Goal: Information Seeking & Learning: Learn about a topic

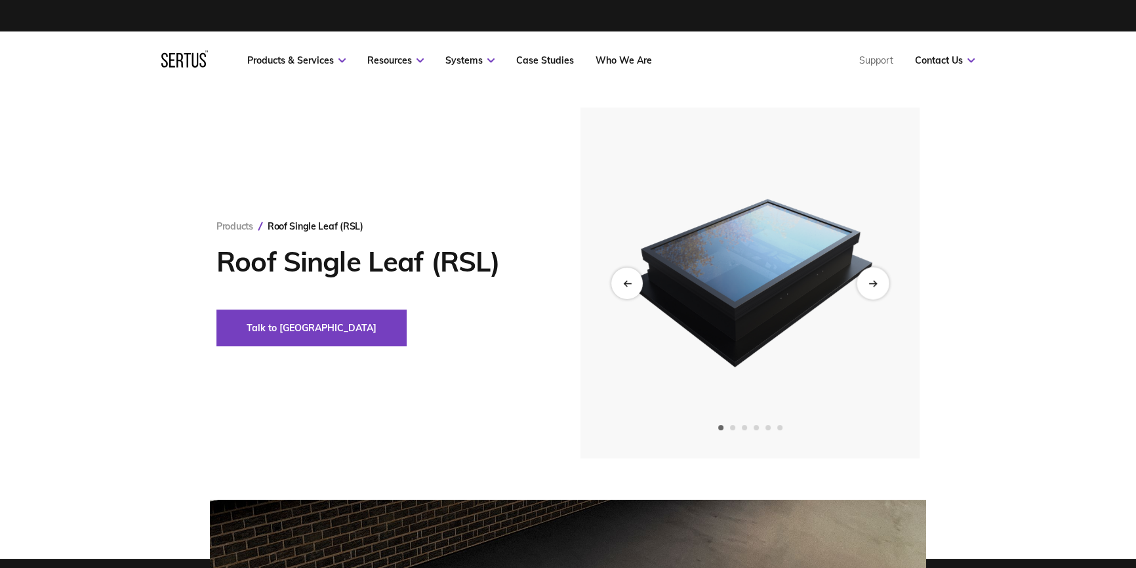
click at [879, 283] on div "Next slide" at bounding box center [872, 283] width 32 height 32
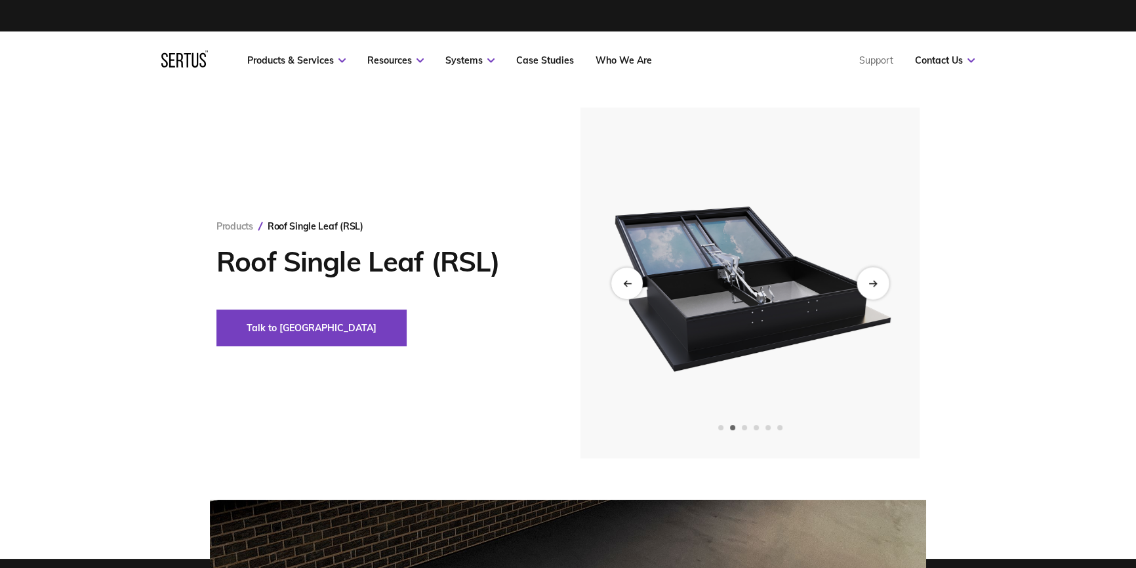
click at [879, 283] on div "Next slide" at bounding box center [872, 283] width 32 height 32
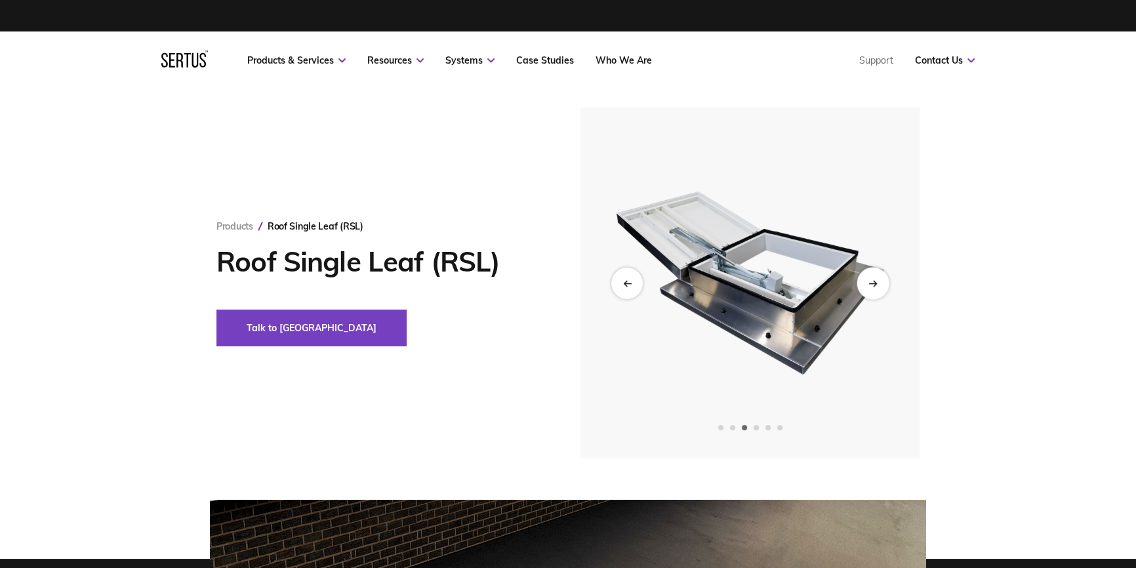
click at [879, 283] on div "Next slide" at bounding box center [872, 283] width 32 height 32
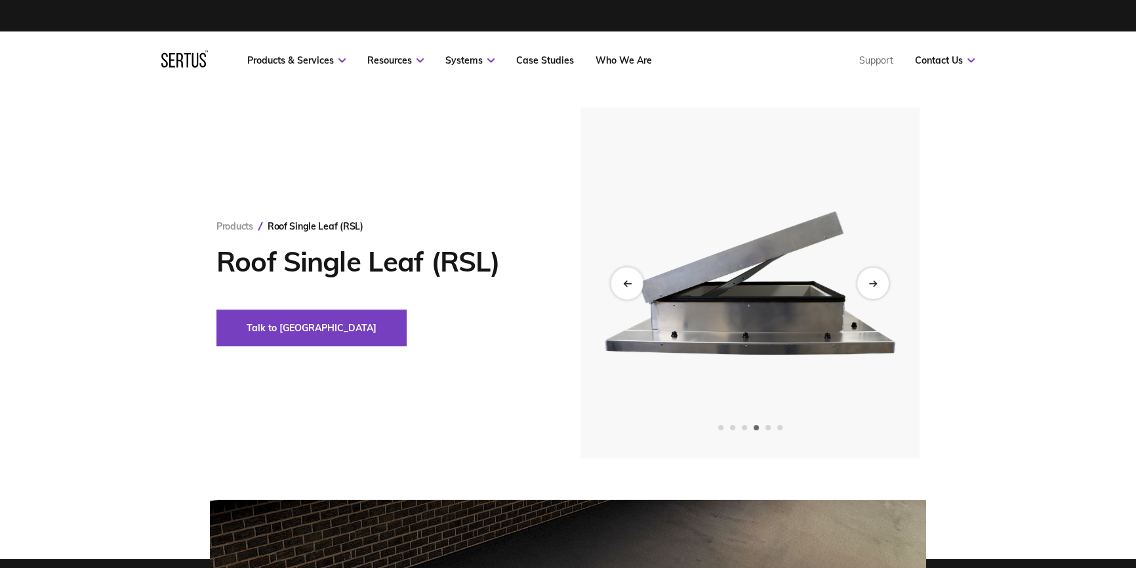
click at [626, 281] on icon "Previous slide" at bounding box center [625, 282] width 3 height 5
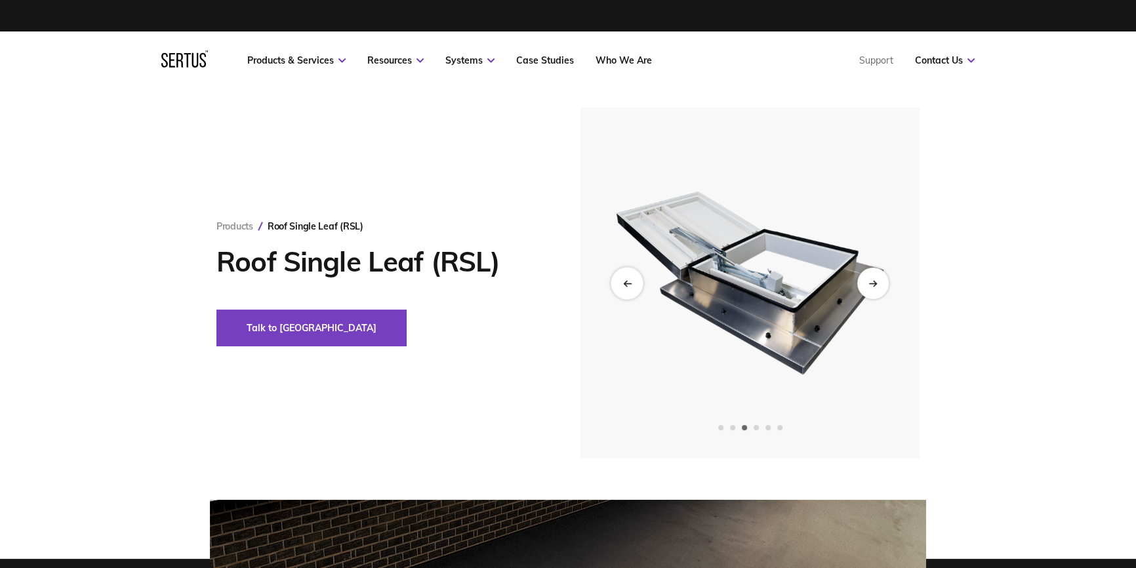
click at [626, 283] on icon "Previous slide" at bounding box center [627, 283] width 7 height 0
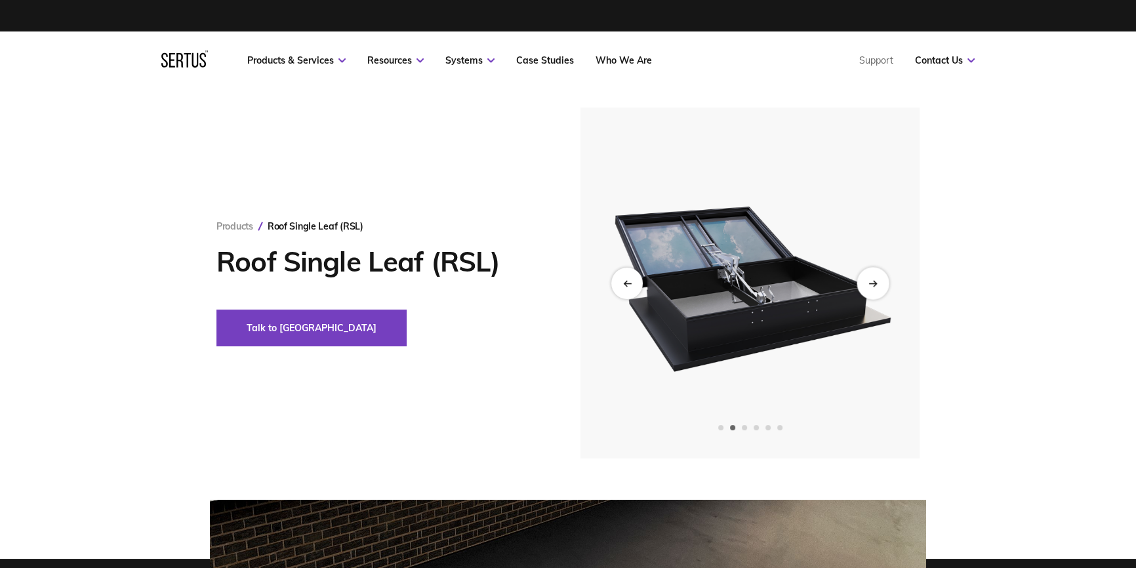
click at [879, 284] on div "Next slide" at bounding box center [872, 283] width 32 height 32
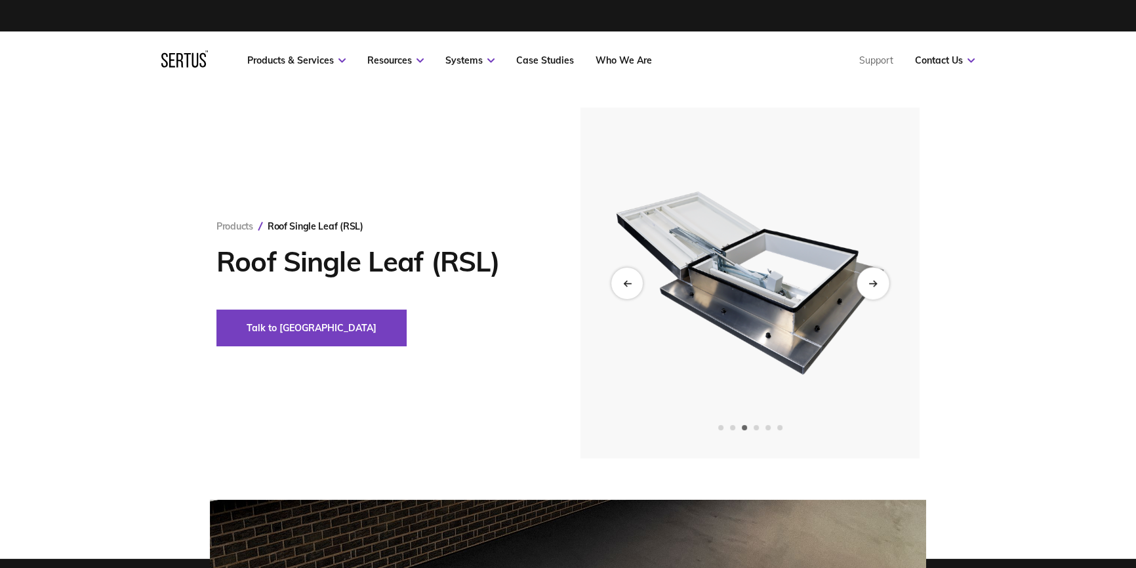
click at [877, 284] on icon "Next slide" at bounding box center [872, 282] width 9 height 7
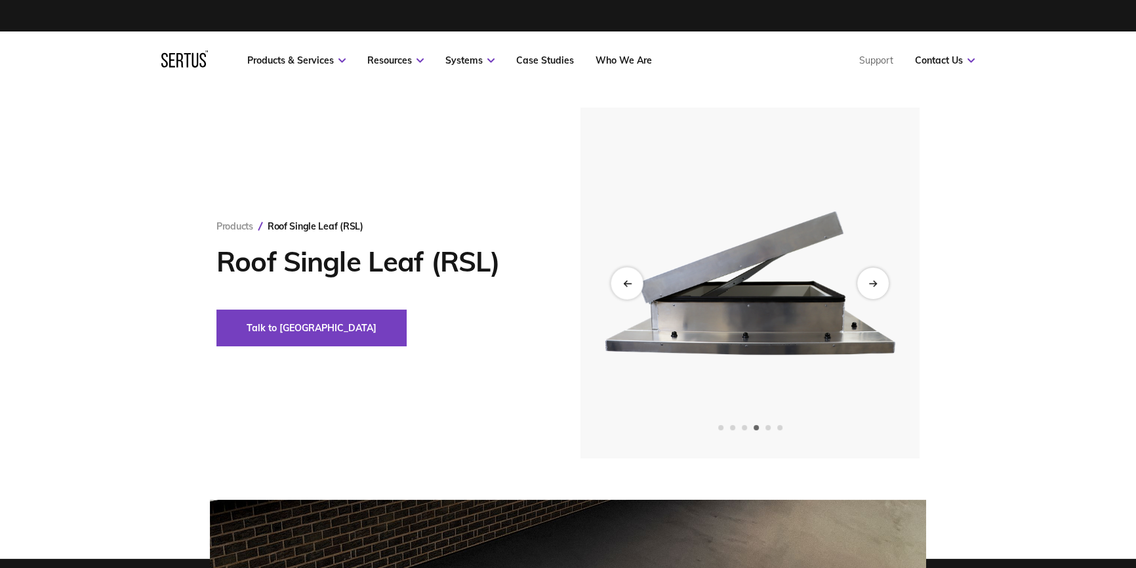
click at [620, 281] on div "Previous slide" at bounding box center [627, 283] width 32 height 32
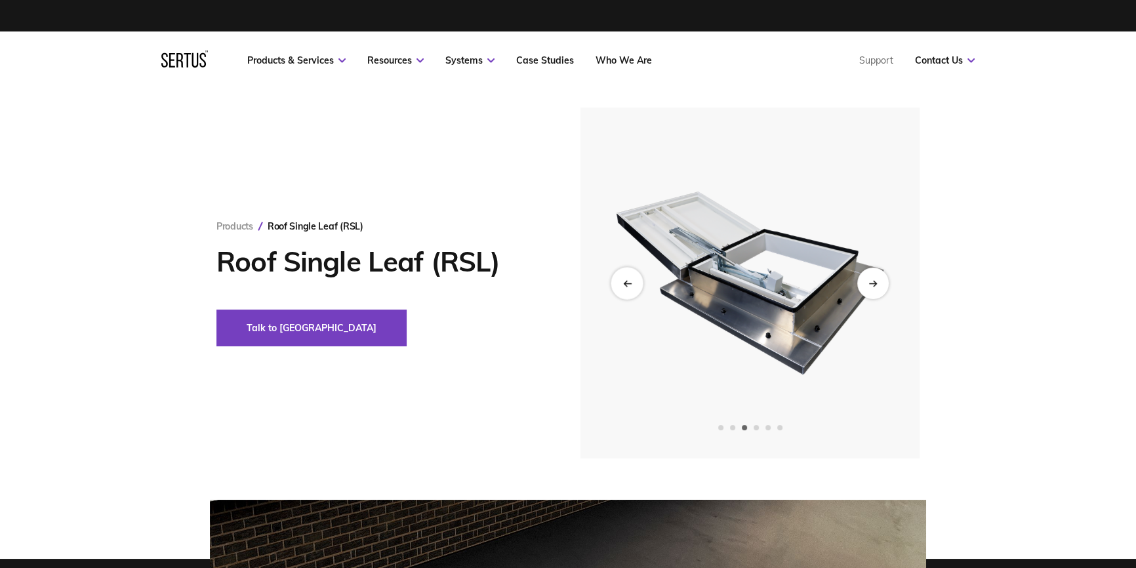
click at [622, 281] on icon "Previous slide" at bounding box center [626, 282] width 9 height 7
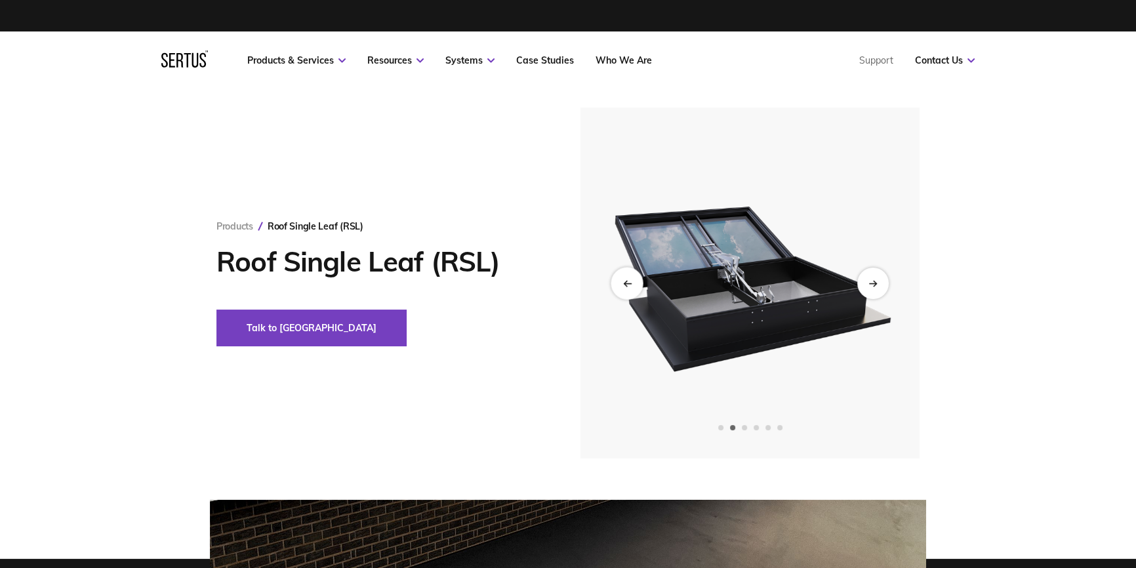
click at [636, 274] on div "Previous slide" at bounding box center [627, 283] width 32 height 32
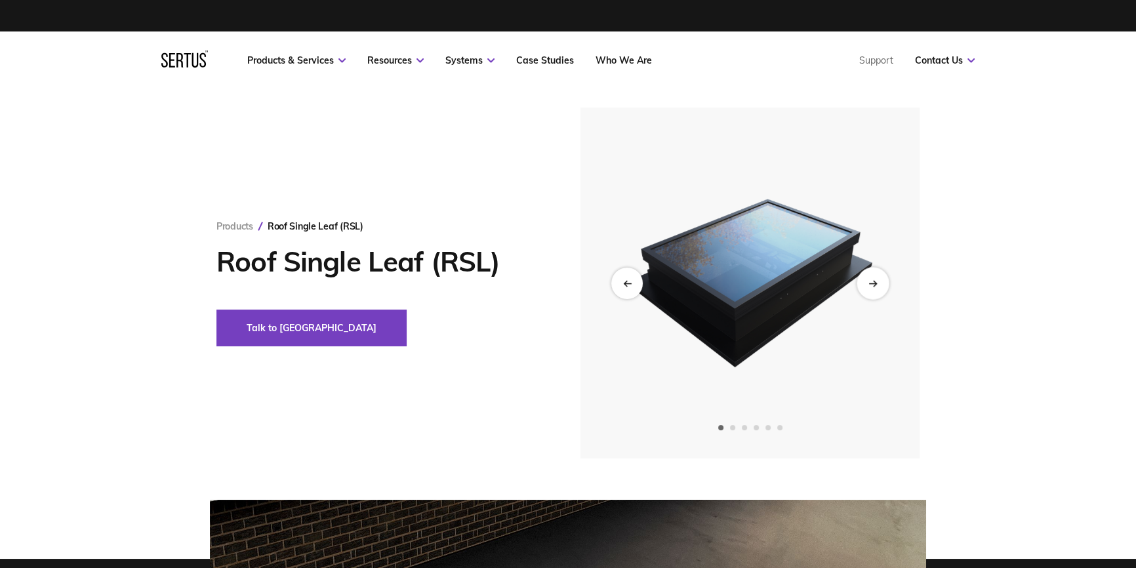
click at [868, 281] on icon "Next slide" at bounding box center [872, 282] width 9 height 7
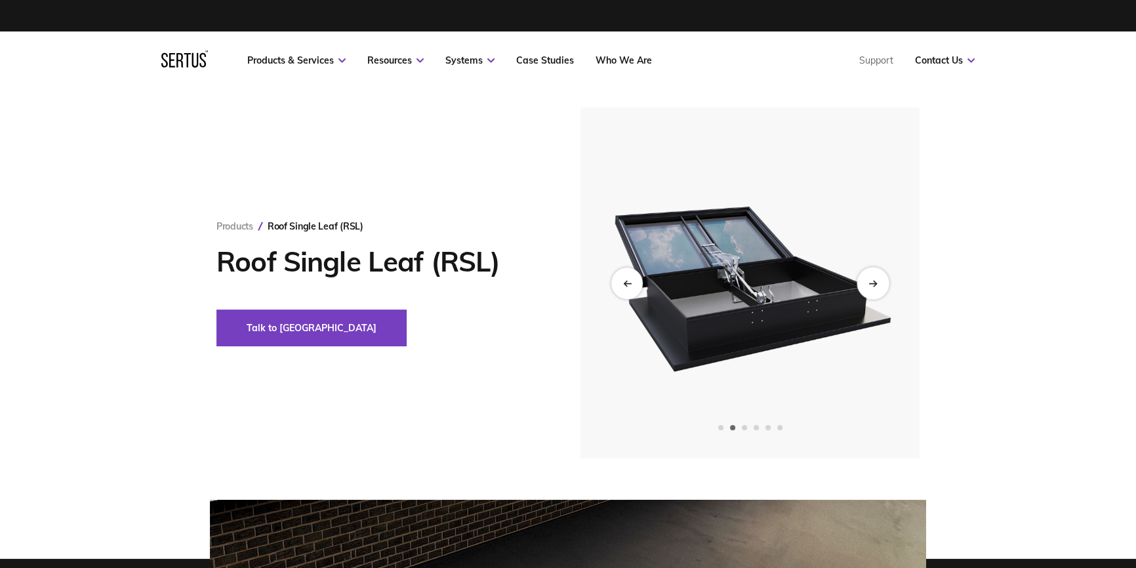
click at [868, 281] on icon "Next slide" at bounding box center [872, 282] width 9 height 7
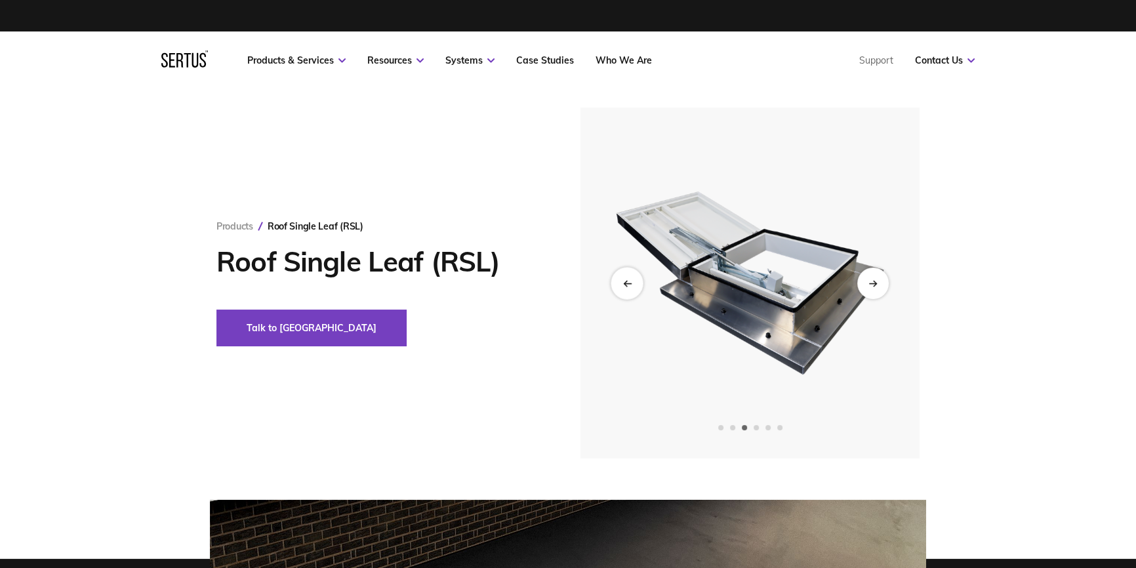
click at [633, 279] on div "Previous slide" at bounding box center [627, 283] width 32 height 32
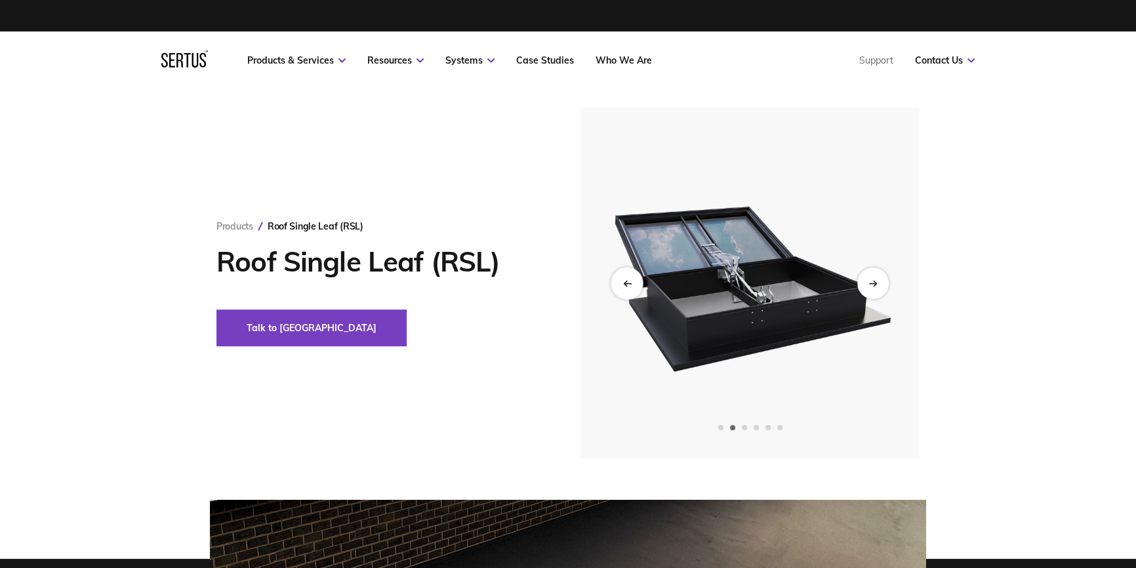
click at [626, 275] on div "Previous slide" at bounding box center [627, 283] width 32 height 32
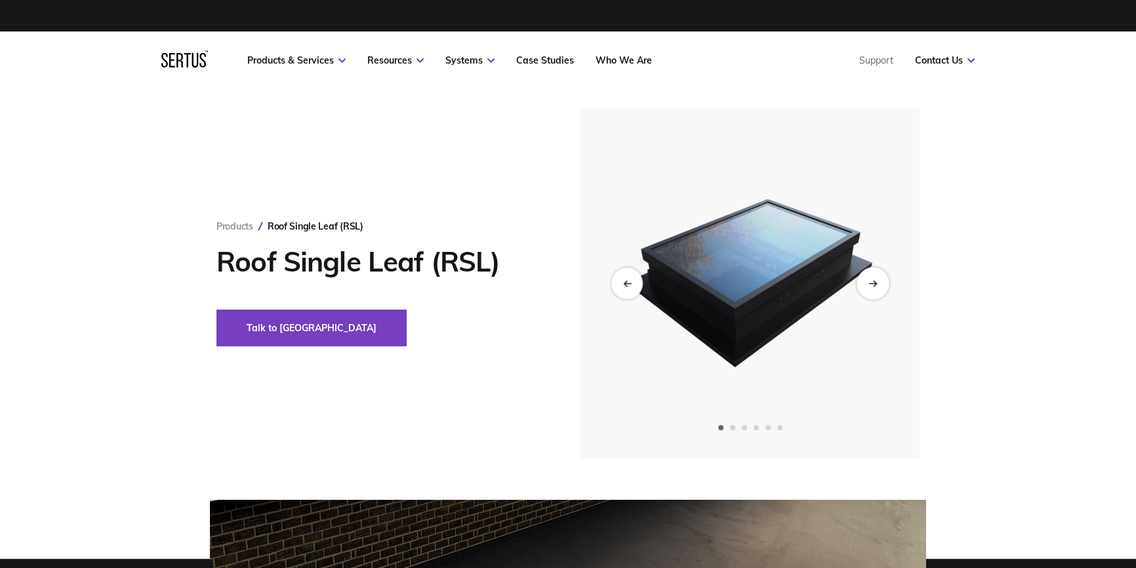
click at [875, 280] on icon "Next slide" at bounding box center [872, 282] width 9 height 7
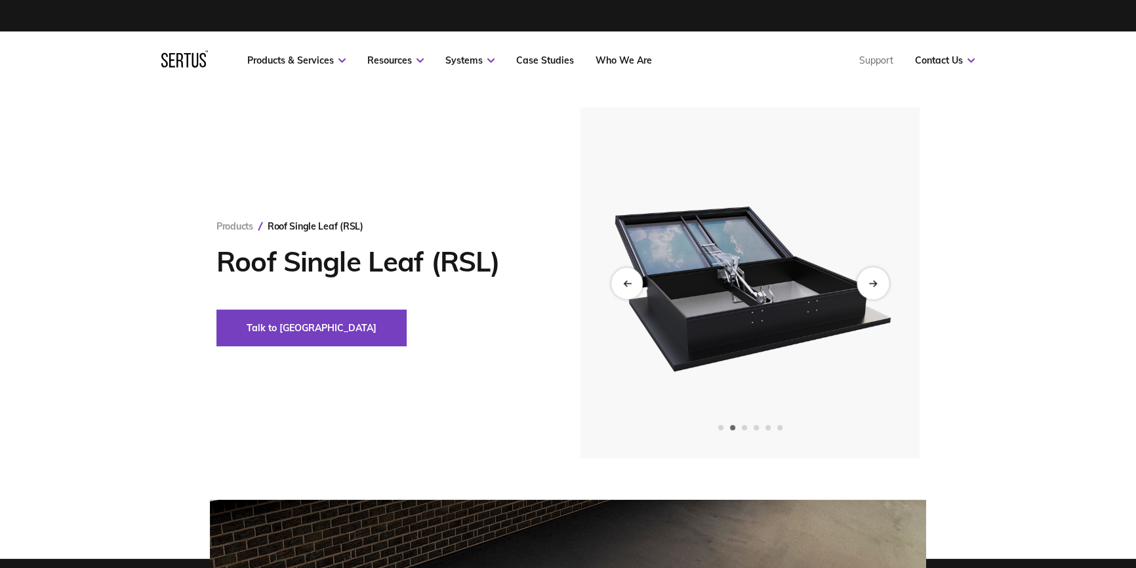
click at [875, 281] on icon "Next slide" at bounding box center [872, 282] width 9 height 7
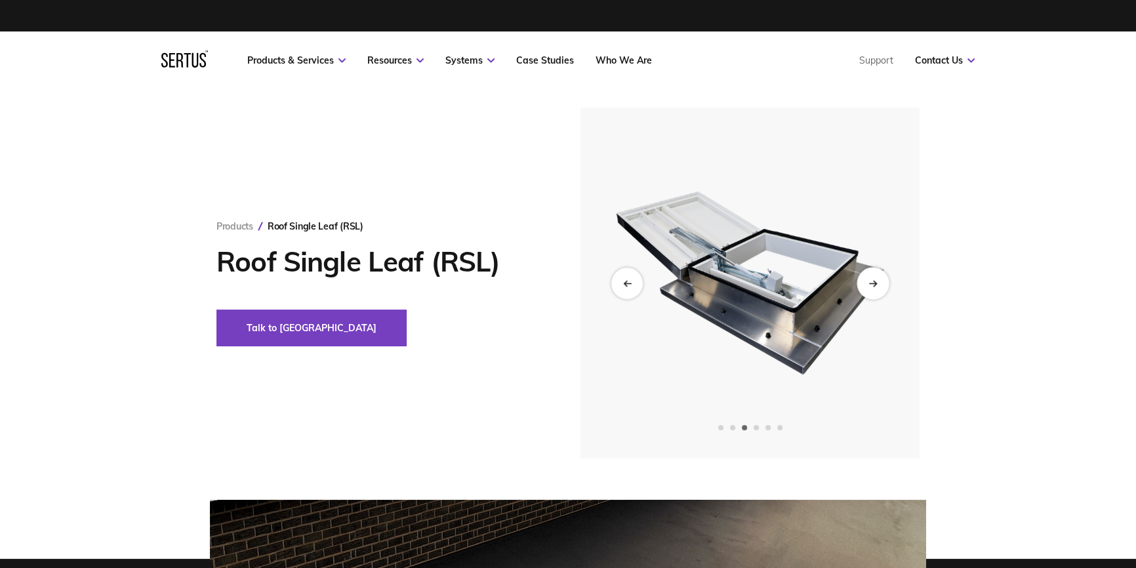
click at [883, 287] on div "Next slide" at bounding box center [872, 283] width 32 height 32
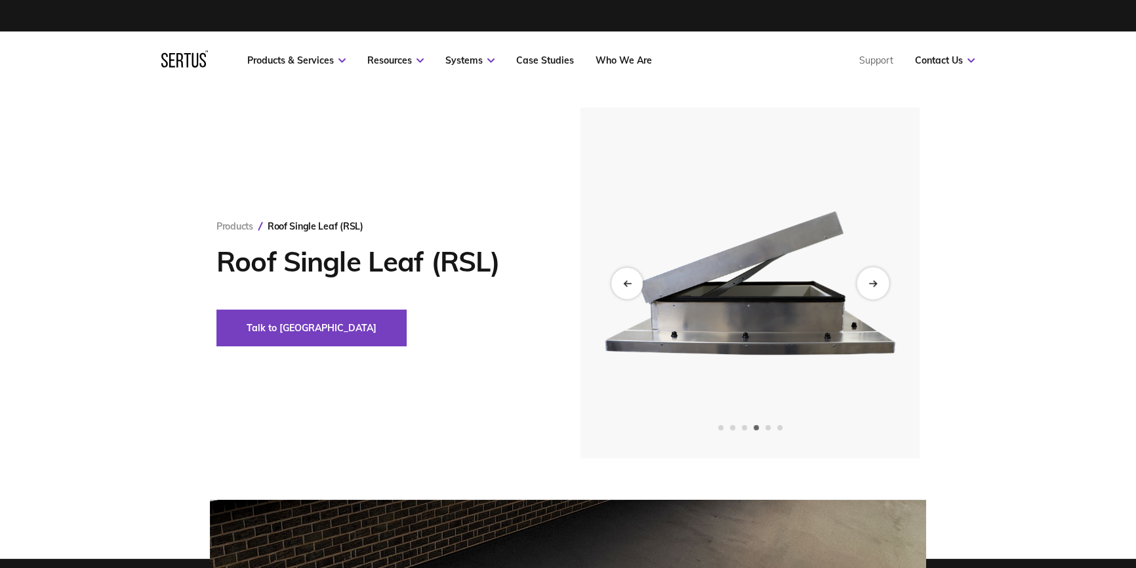
click at [866, 279] on div "Next slide" at bounding box center [872, 283] width 32 height 32
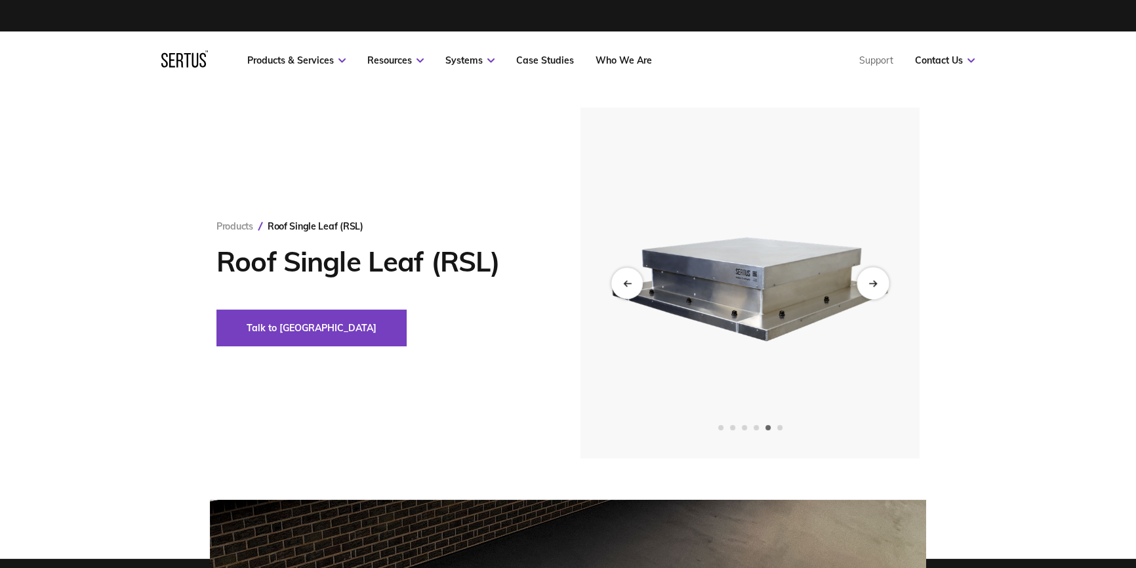
click at [881, 285] on div "Next slide" at bounding box center [872, 283] width 32 height 32
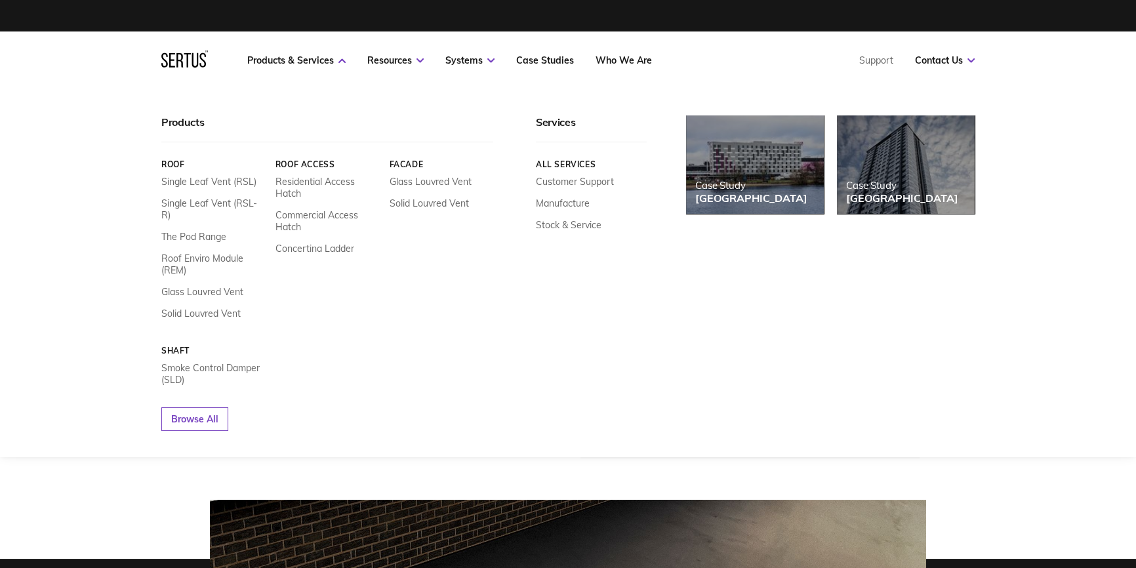
click at [187, 128] on div "Products" at bounding box center [327, 128] width 332 height 27
click at [325, 59] on link "Products & Services" at bounding box center [296, 60] width 98 height 12
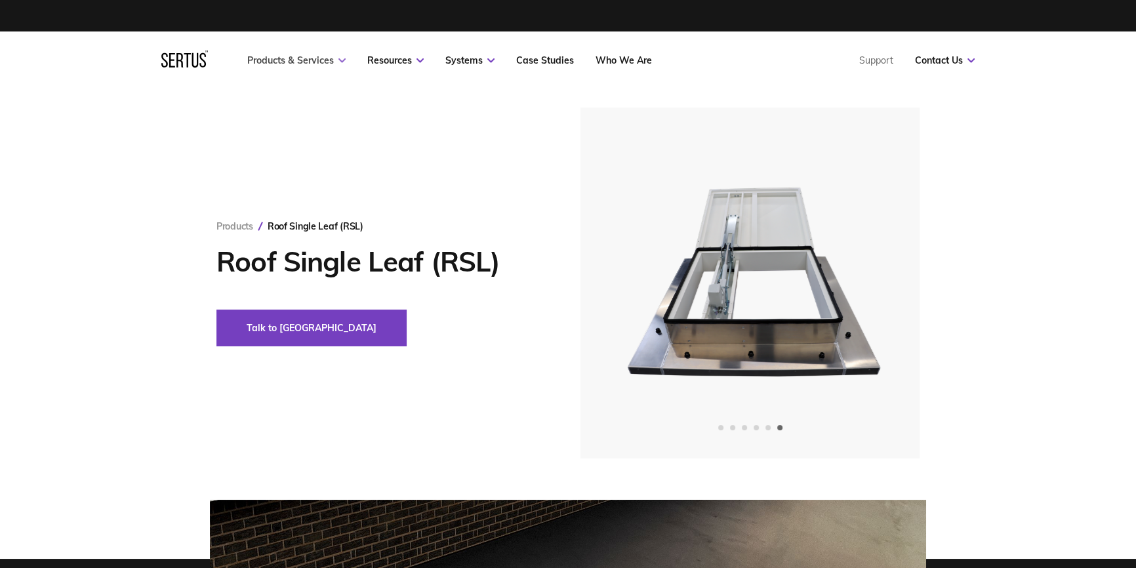
click at [333, 56] on link "Products & Services" at bounding box center [296, 60] width 98 height 12
click at [149, 211] on div "Products Roof Single Leaf (RSL) Roof Single Leaf (RSL) Talk to us" at bounding box center [568, 283] width 1136 height 351
click at [632, 273] on div "Previous slide" at bounding box center [627, 283] width 32 height 32
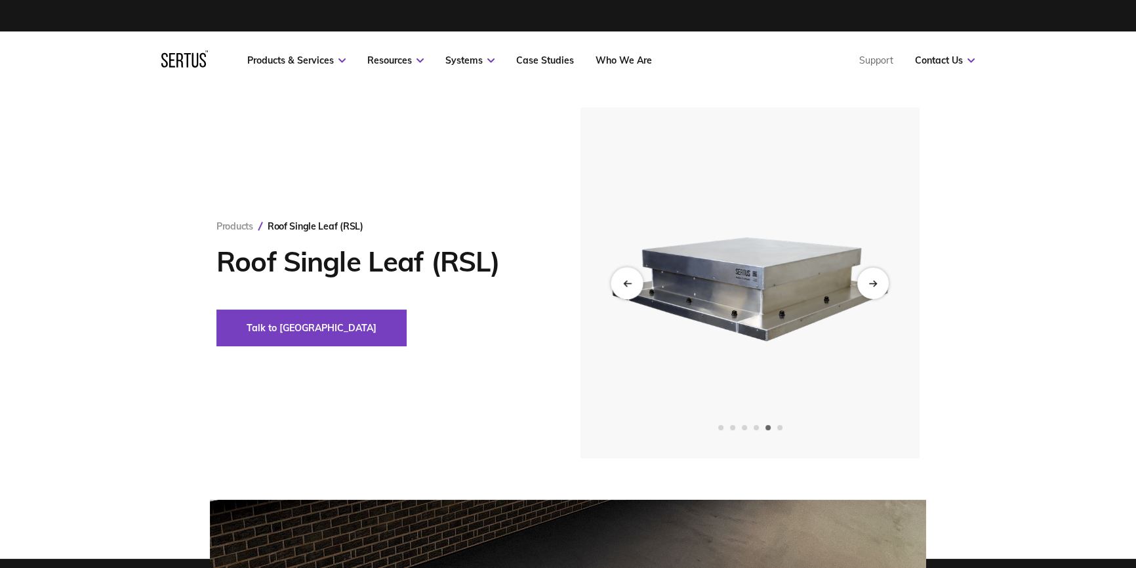
click at [632, 273] on div "Previous slide" at bounding box center [627, 283] width 32 height 32
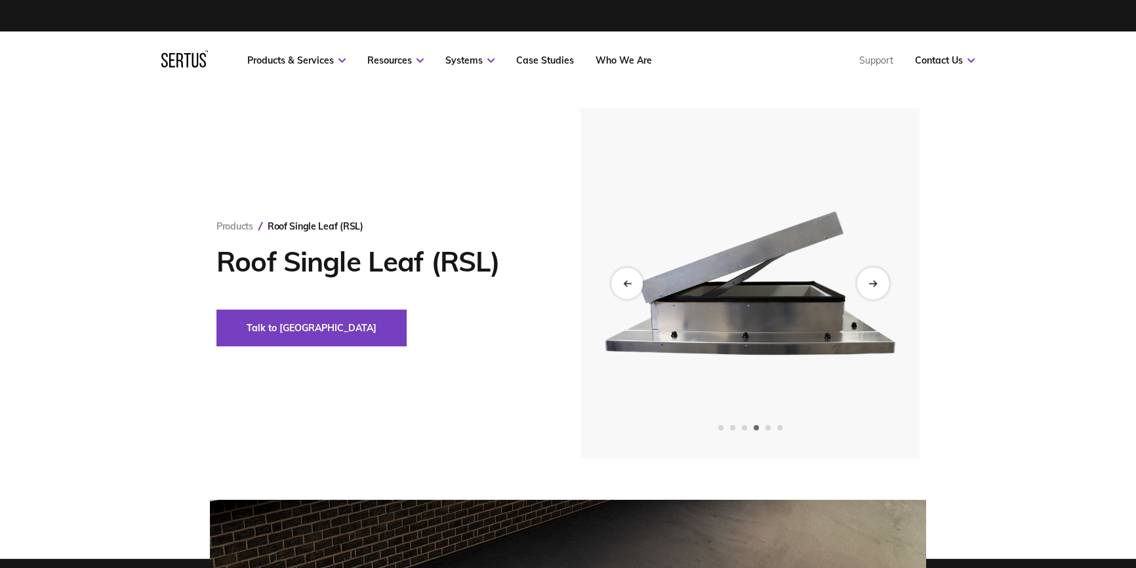
click at [868, 288] on div "Next slide" at bounding box center [872, 283] width 32 height 32
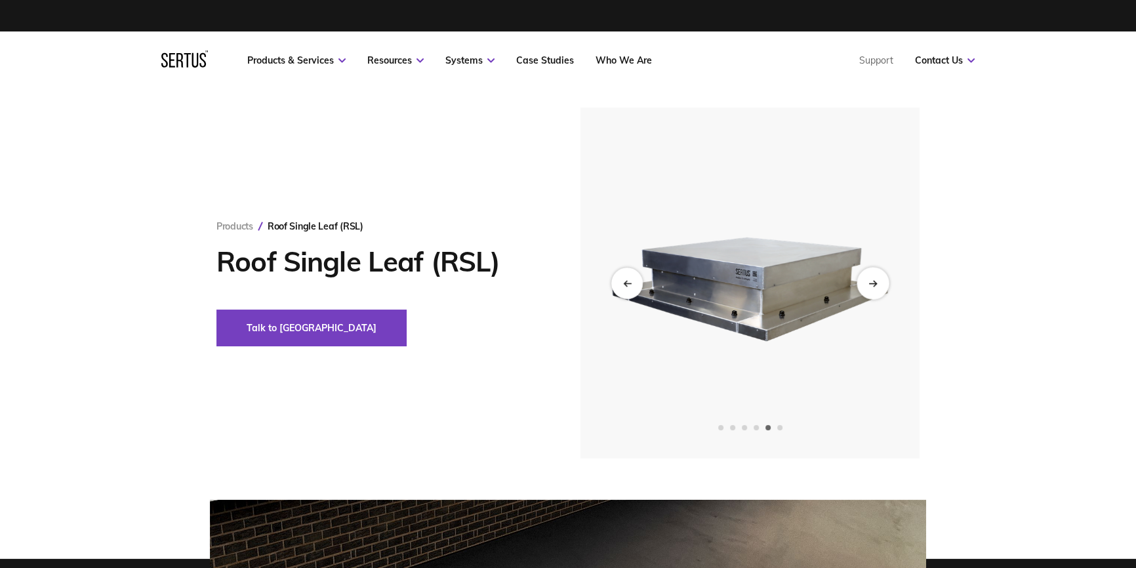
click at [870, 288] on div "Next slide" at bounding box center [872, 283] width 32 height 32
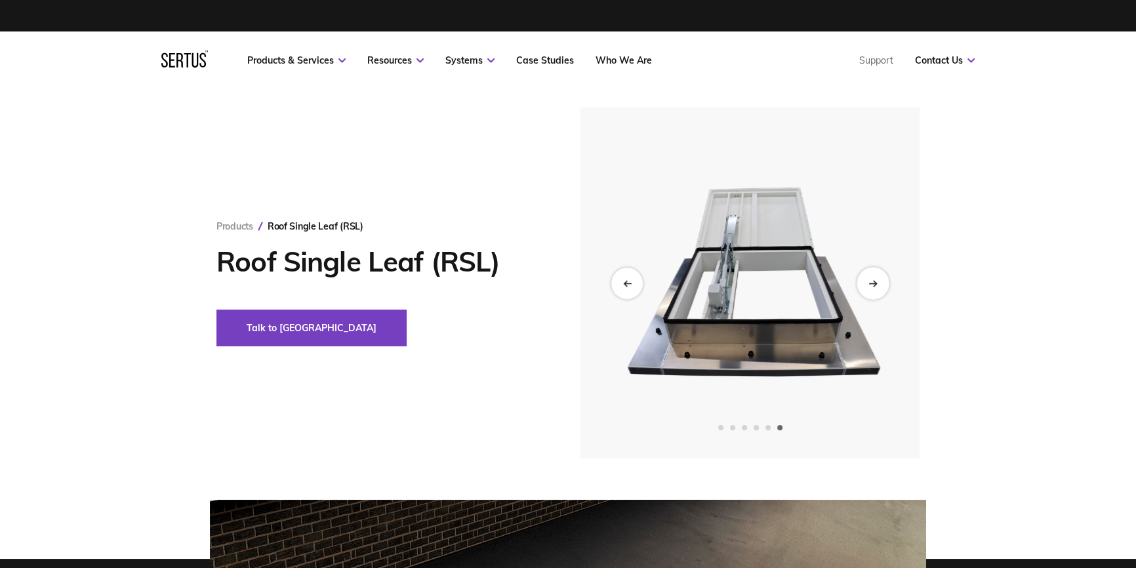
click at [869, 288] on div "Next slide" at bounding box center [872, 283] width 32 height 32
click at [618, 285] on div "Previous slide" at bounding box center [627, 283] width 32 height 32
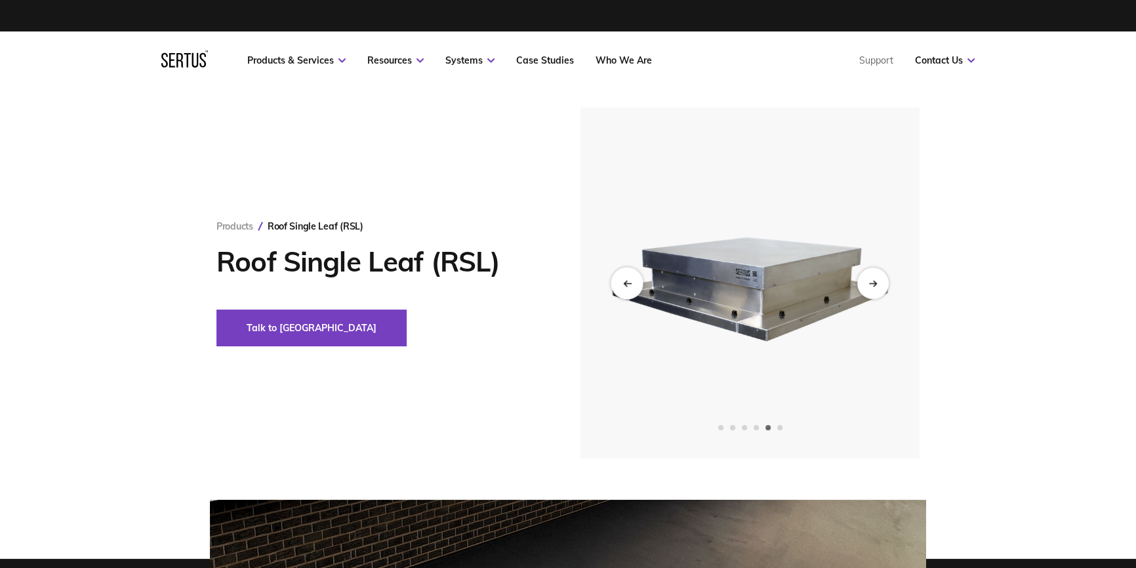
click at [618, 285] on div "Previous slide" at bounding box center [627, 283] width 32 height 32
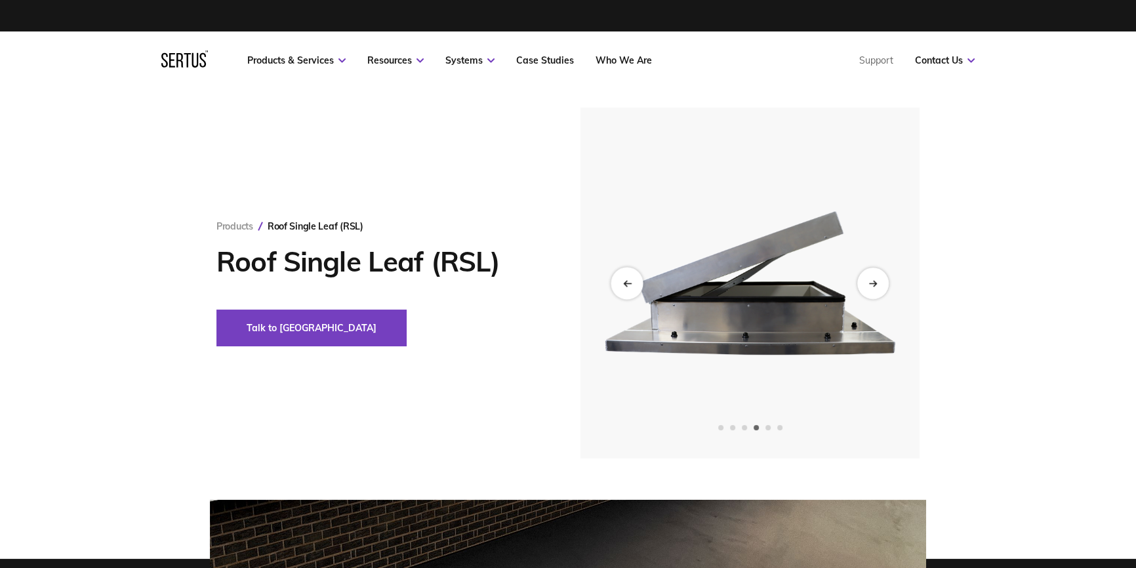
click at [618, 285] on div "Previous slide" at bounding box center [627, 283] width 32 height 32
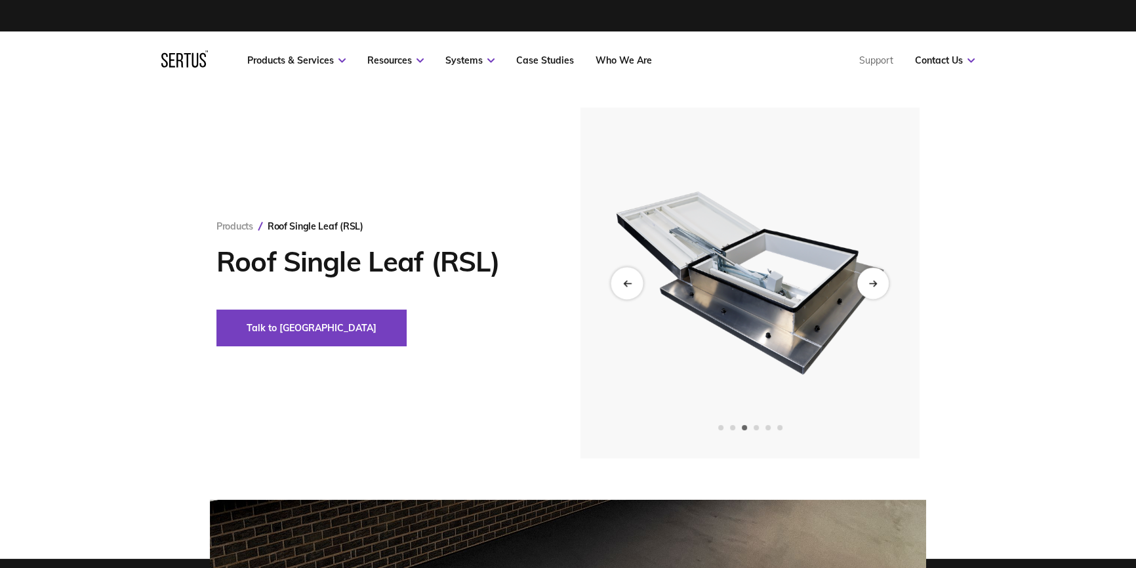
click at [618, 285] on div "Previous slide" at bounding box center [627, 283] width 32 height 32
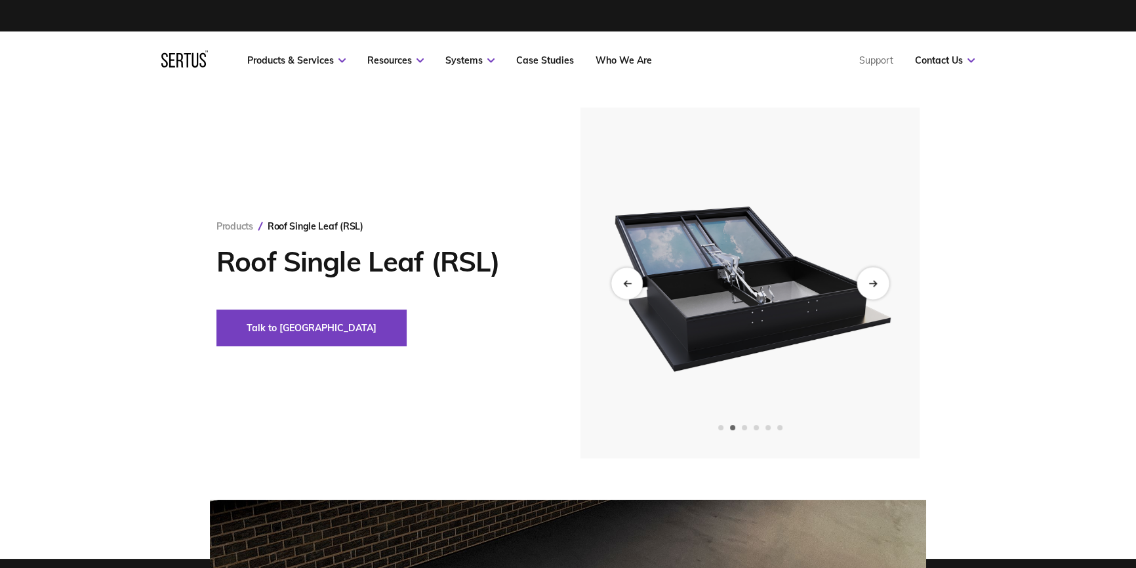
click at [877, 277] on div "Next slide" at bounding box center [872, 283] width 32 height 32
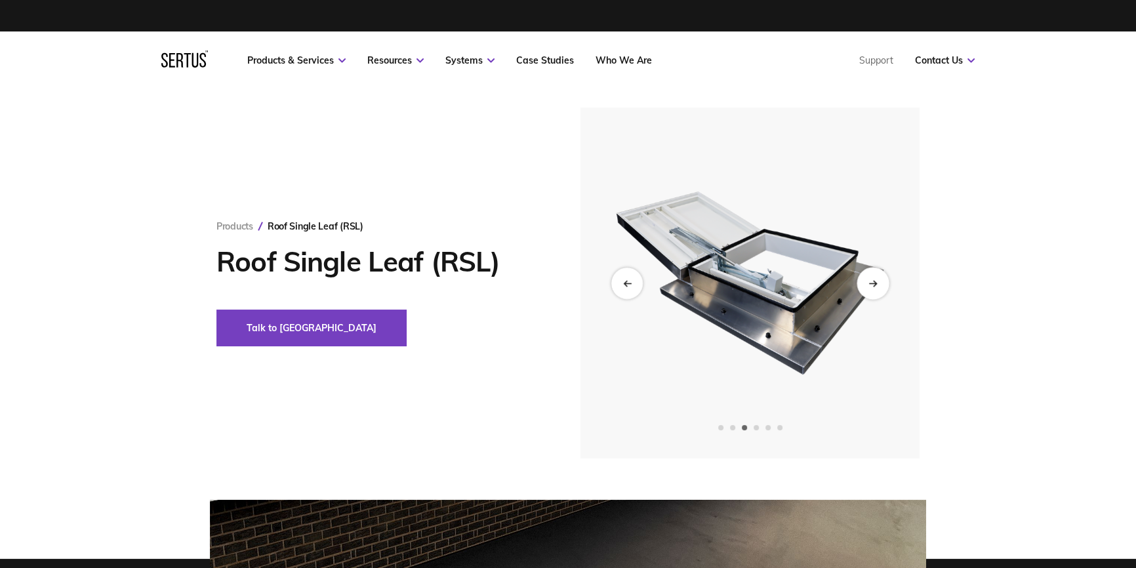
click at [865, 287] on div "Next slide" at bounding box center [872, 283] width 32 height 32
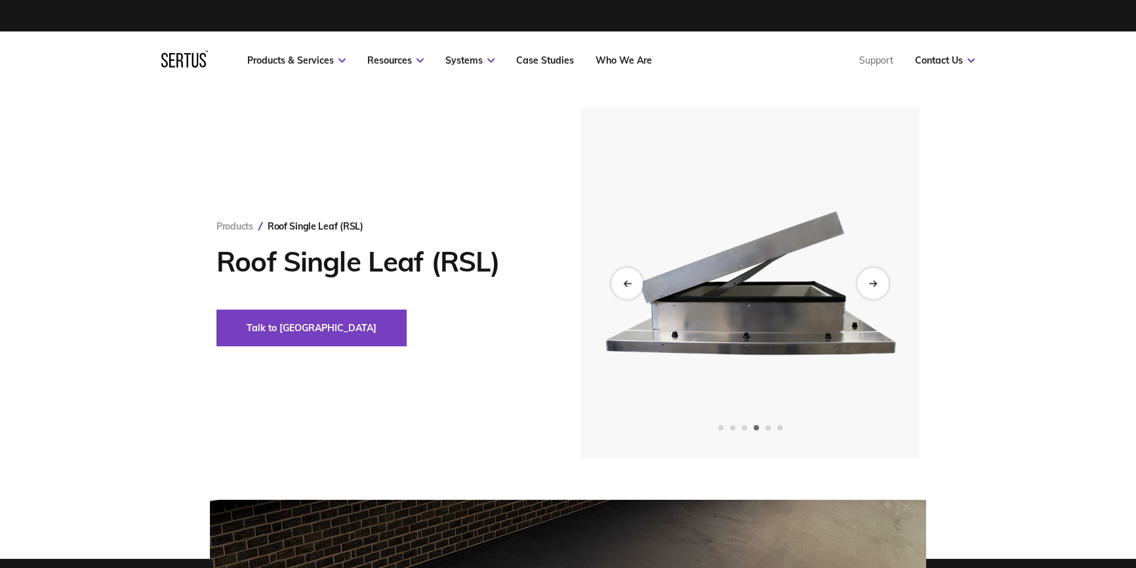
click at [855, 284] on img at bounding box center [751, 283] width 322 height 351
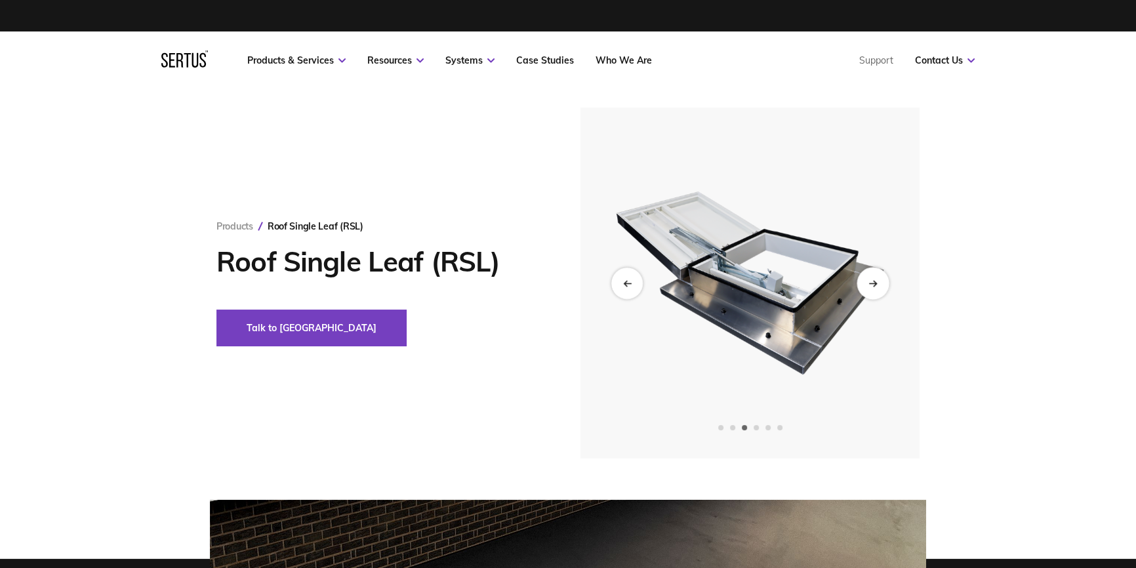
click at [865, 285] on div "Next slide" at bounding box center [872, 283] width 32 height 32
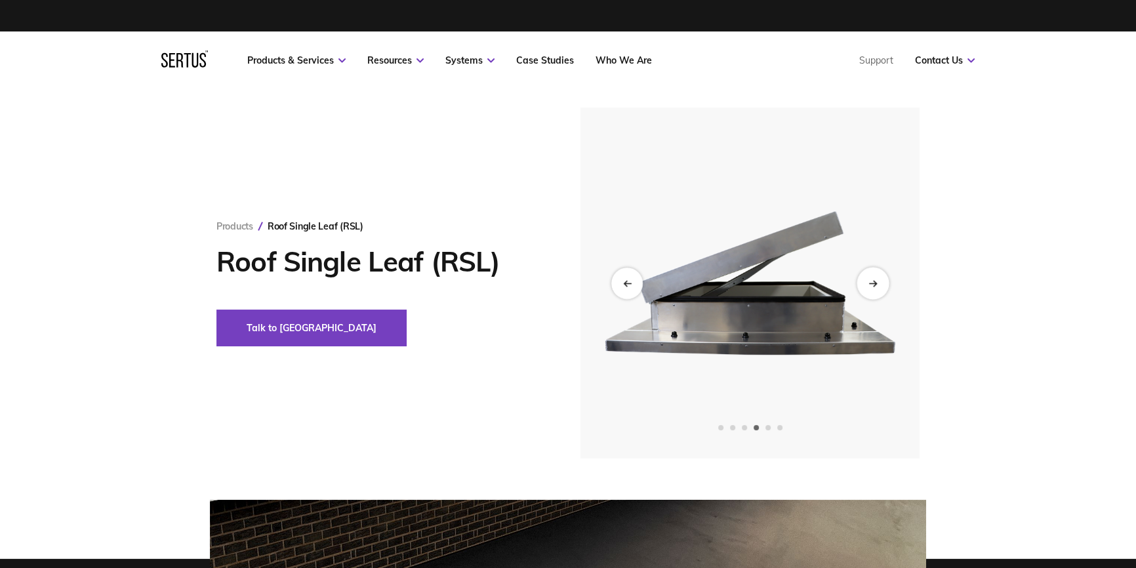
click at [867, 286] on div "Next slide" at bounding box center [872, 283] width 32 height 32
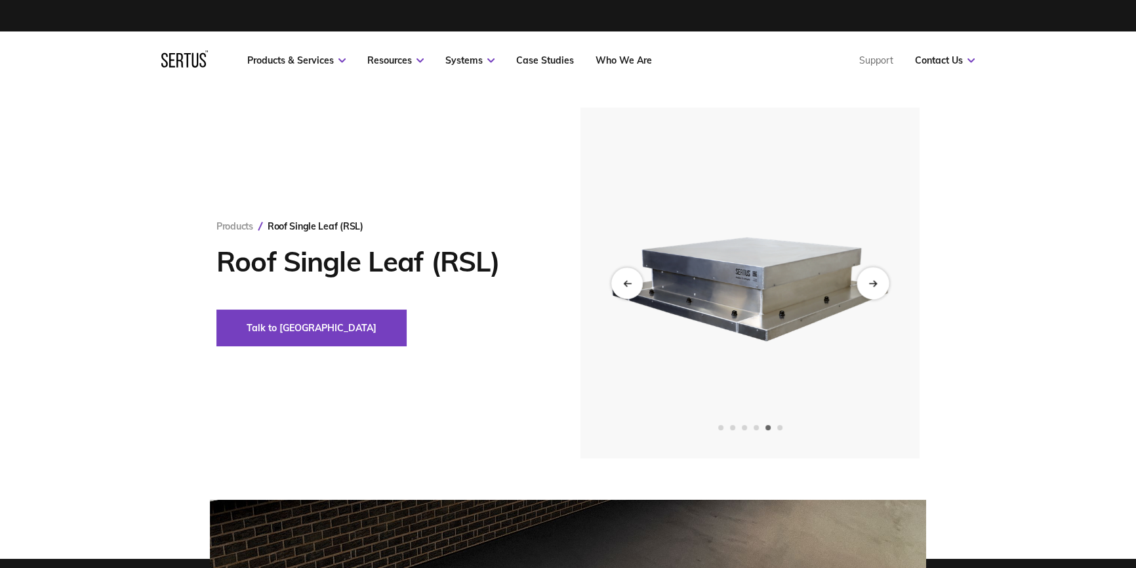
click at [867, 286] on div "Next slide" at bounding box center [872, 283] width 32 height 32
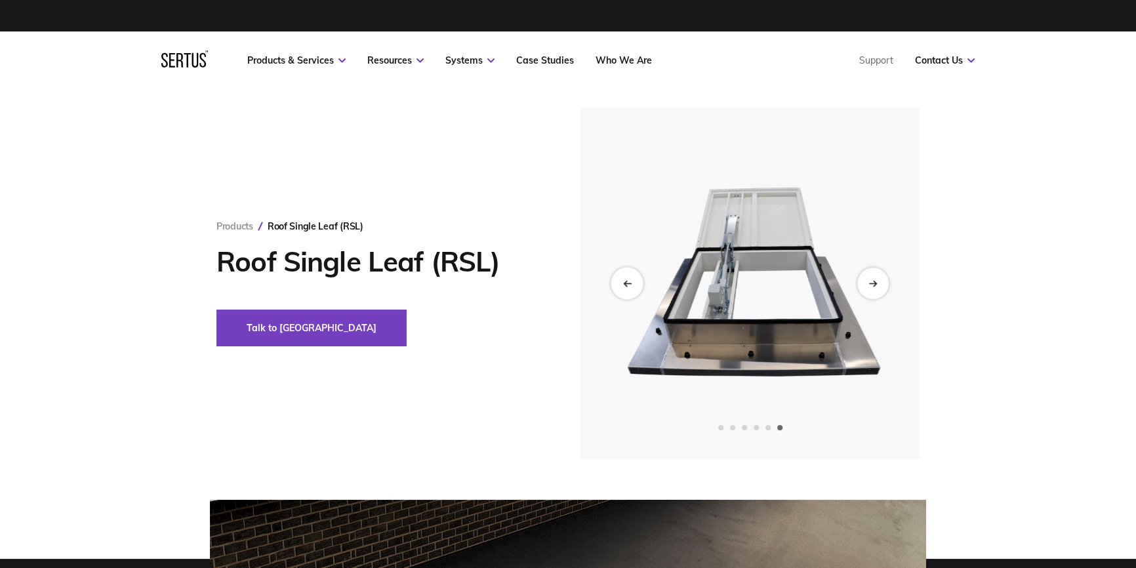
click at [627, 283] on icon "Previous slide" at bounding box center [626, 282] width 9 height 7
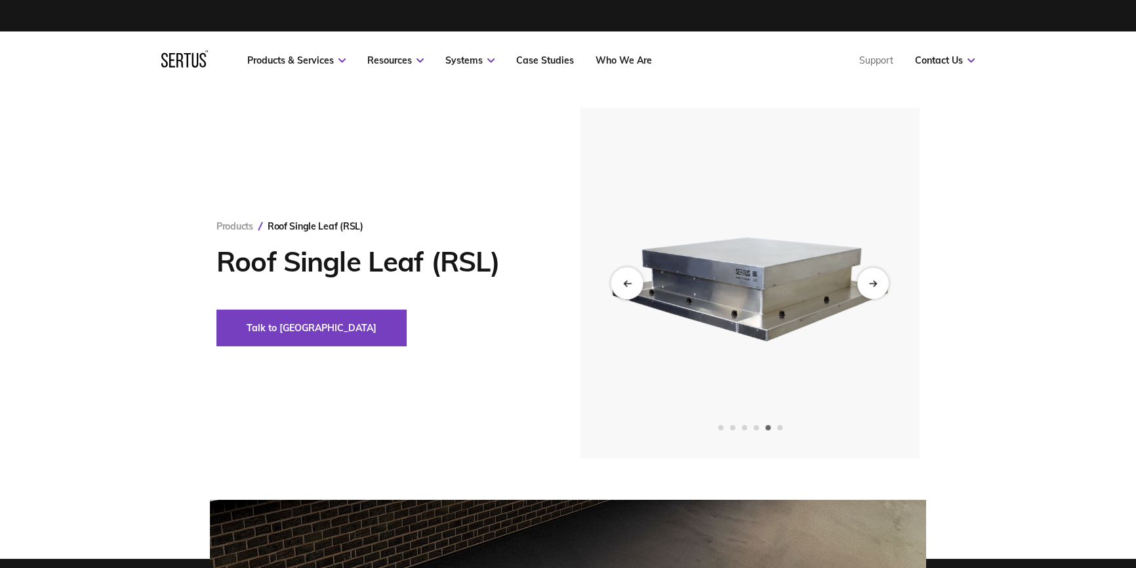
click at [627, 283] on icon "Previous slide" at bounding box center [626, 282] width 9 height 7
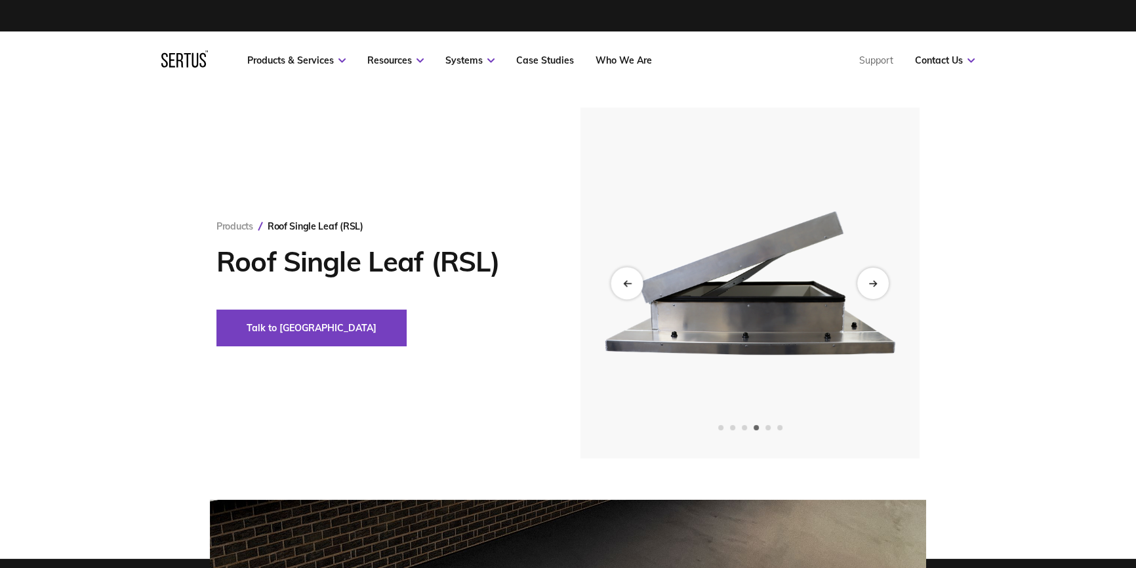
click at [626, 273] on div "Previous slide" at bounding box center [627, 283] width 32 height 32
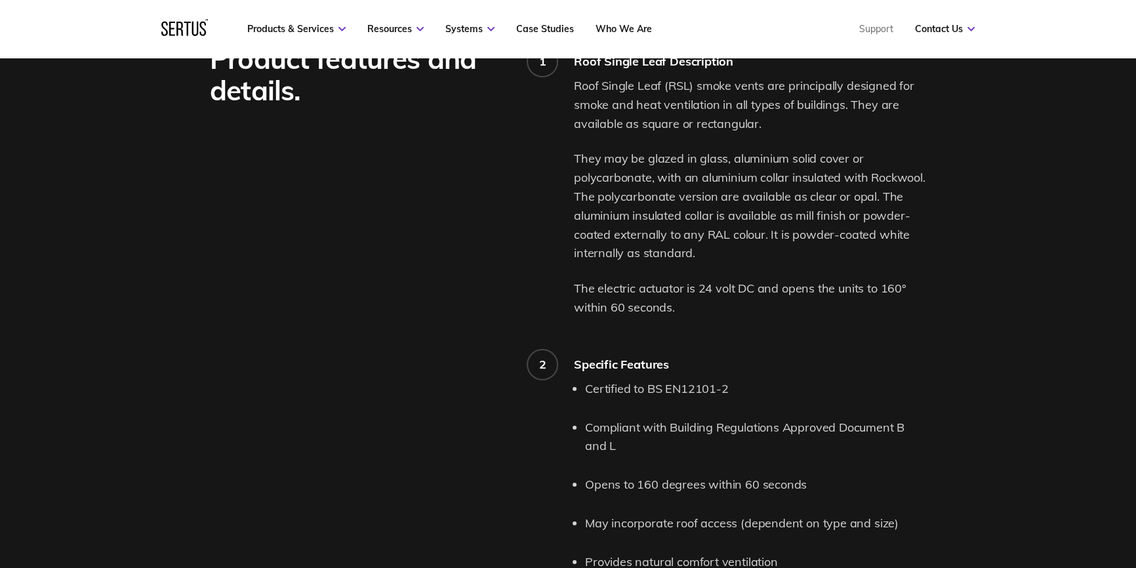
scroll to position [1073, 0]
drag, startPoint x: 643, startPoint y: 159, endPoint x: 685, endPoint y: 161, distance: 42.7
click at [685, 161] on p "They may be glazed in glass, aluminium solid cover or polycarbonate, with an al…" at bounding box center [750, 207] width 352 height 113
click at [656, 161] on p "They may be glazed in glass, aluminium solid cover or polycarbonate, with an al…" at bounding box center [750, 207] width 352 height 113
drag, startPoint x: 644, startPoint y: 161, endPoint x: 680, endPoint y: 161, distance: 36.1
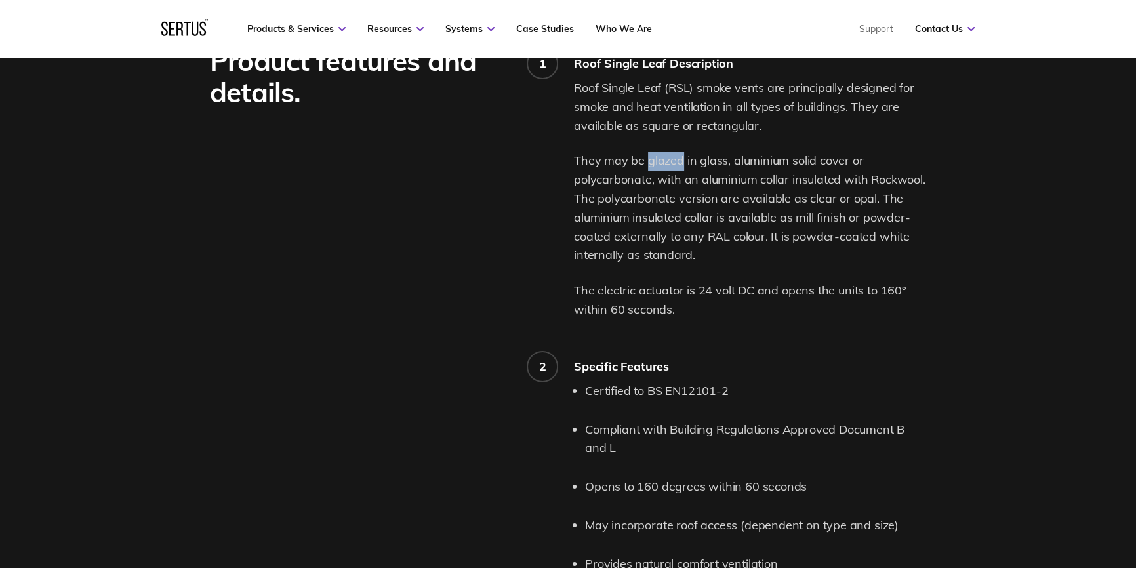
click at [680, 161] on p "They may be glazed in glass, aluminium solid cover or polycarbonate, with an al…" at bounding box center [750, 207] width 352 height 113
click at [693, 161] on p "They may be glazed in glass, aluminium solid cover or polycarbonate, with an al…" at bounding box center [750, 207] width 352 height 113
drag, startPoint x: 691, startPoint y: 161, endPoint x: 720, endPoint y: 161, distance: 28.9
click at [720, 161] on p "They may be glazed in glass, aluminium solid cover or polycarbonate, with an al…" at bounding box center [750, 207] width 352 height 113
drag, startPoint x: 728, startPoint y: 157, endPoint x: 844, endPoint y: 162, distance: 116.2
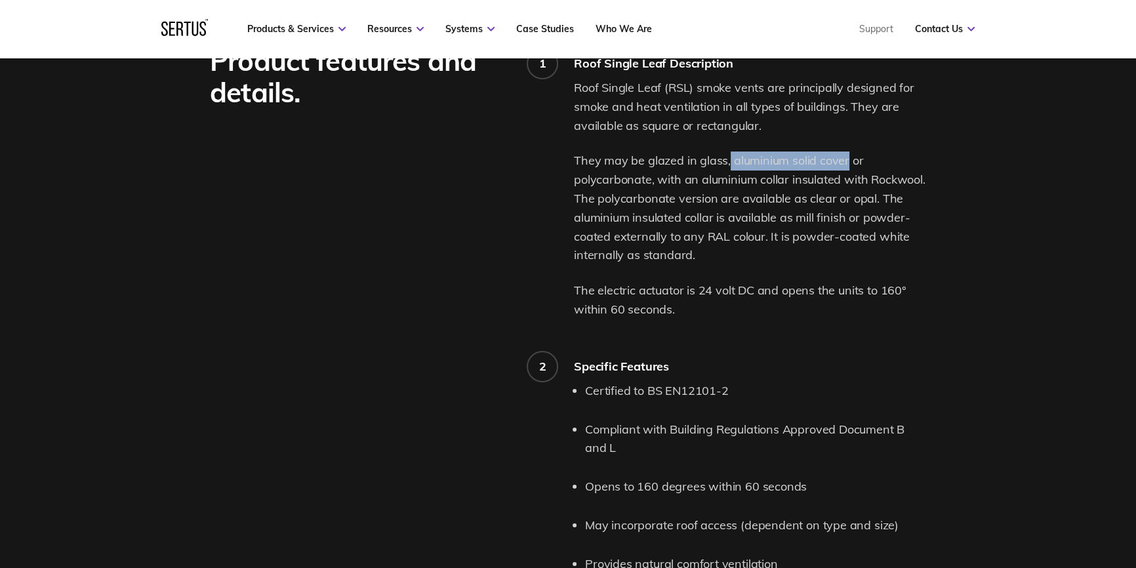
click at [844, 162] on p "They may be glazed in glass, aluminium solid cover or polycarbonate, with an al…" at bounding box center [750, 207] width 352 height 113
drag, startPoint x: 576, startPoint y: 174, endPoint x: 652, endPoint y: 177, distance: 76.1
click at [652, 177] on p "They may be glazed in glass, aluminium solid cover or polycarbonate, with an al…" at bounding box center [750, 207] width 352 height 113
drag, startPoint x: 649, startPoint y: 158, endPoint x: 681, endPoint y: 159, distance: 32.1
click at [681, 159] on p "They may be glazed in glass, aluminium solid cover or polycarbonate, with an al…" at bounding box center [750, 207] width 352 height 113
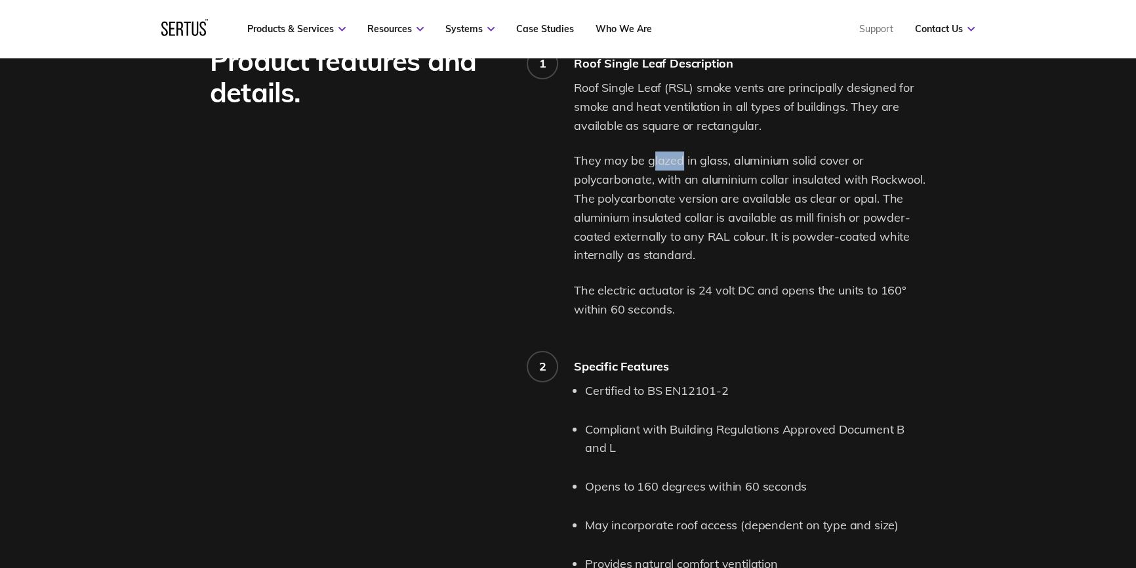
click at [680, 178] on p "They may be glazed in glass, aluminium solid cover or polycarbonate, with an al…" at bounding box center [750, 207] width 352 height 113
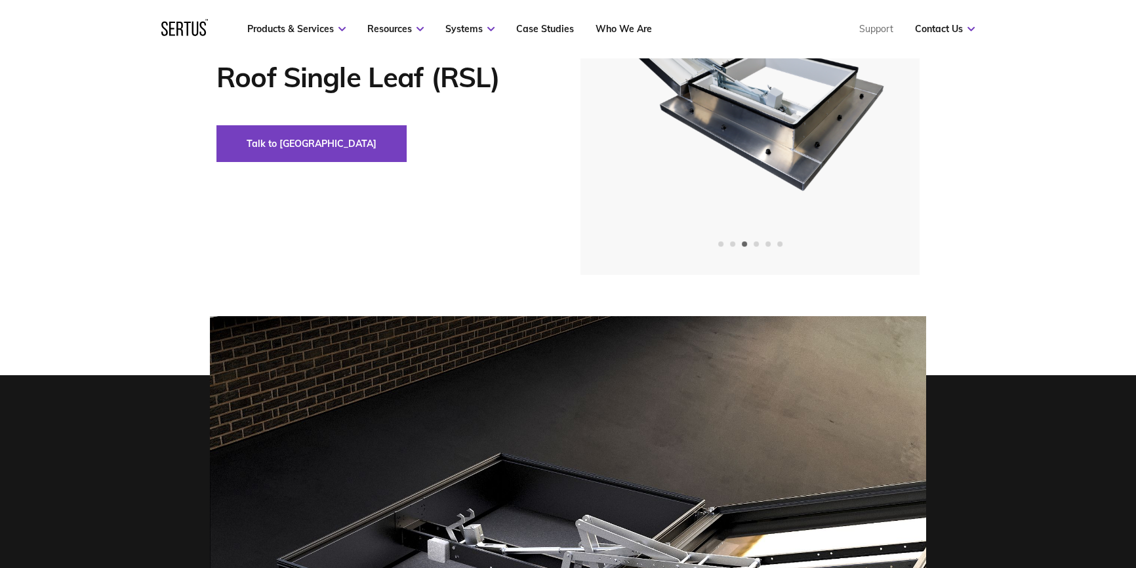
scroll to position [119, 0]
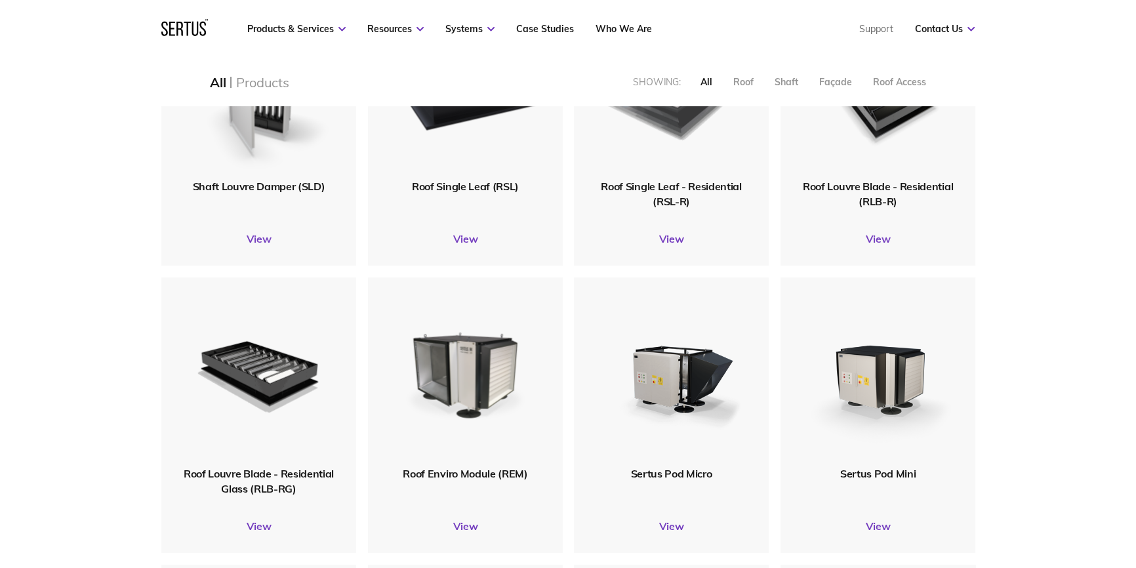
scroll to position [357, 0]
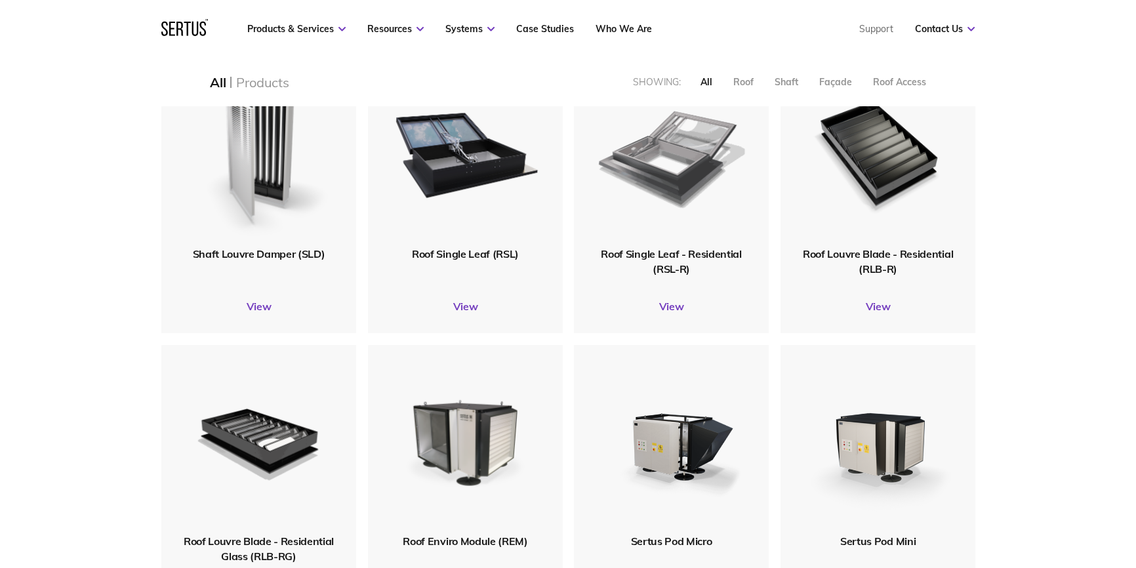
click at [635, 207] on img at bounding box center [670, 152] width 147 height 180
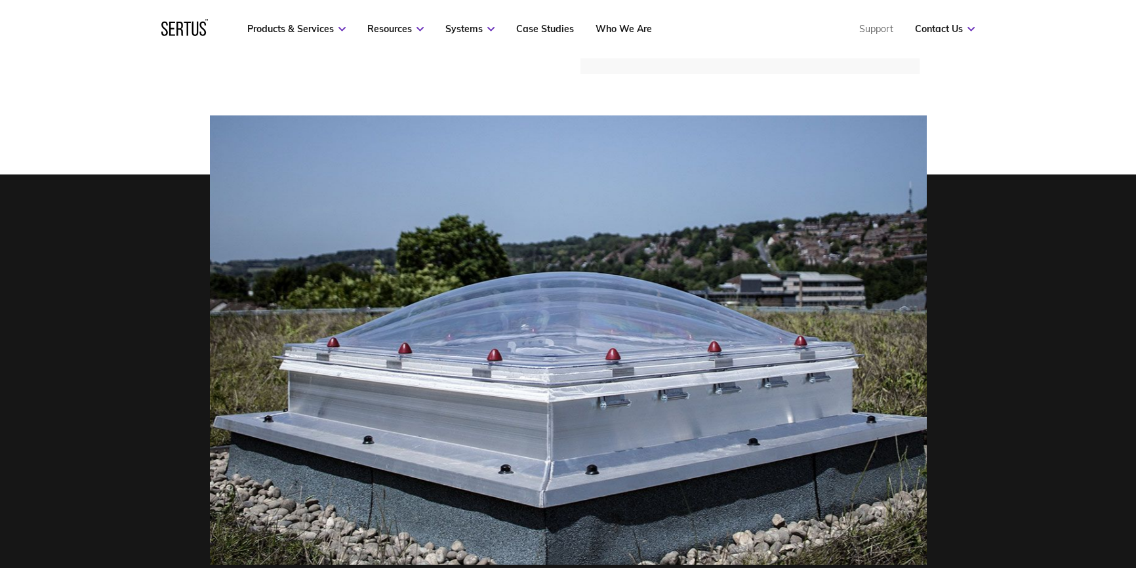
scroll to position [417, 0]
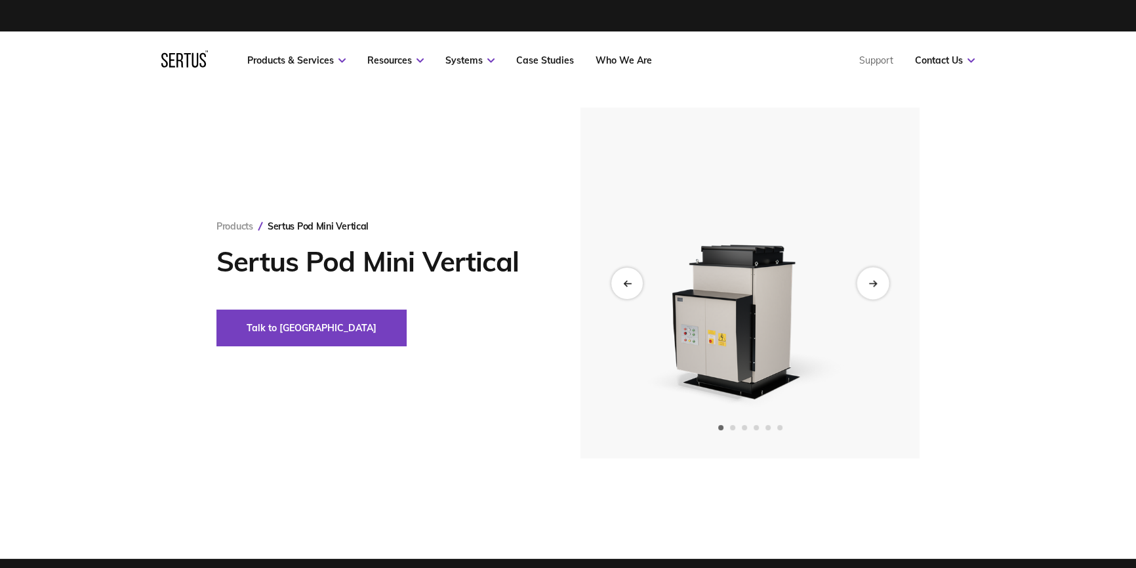
click at [874, 283] on icon "Next slide" at bounding box center [872, 282] width 9 height 7
